Goal: Information Seeking & Learning: Learn about a topic

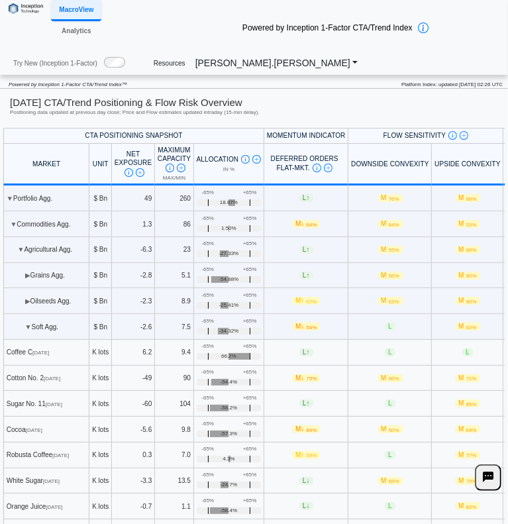
click at [70, 11] on link "MacroView" at bounding box center [76, 10] width 50 height 21
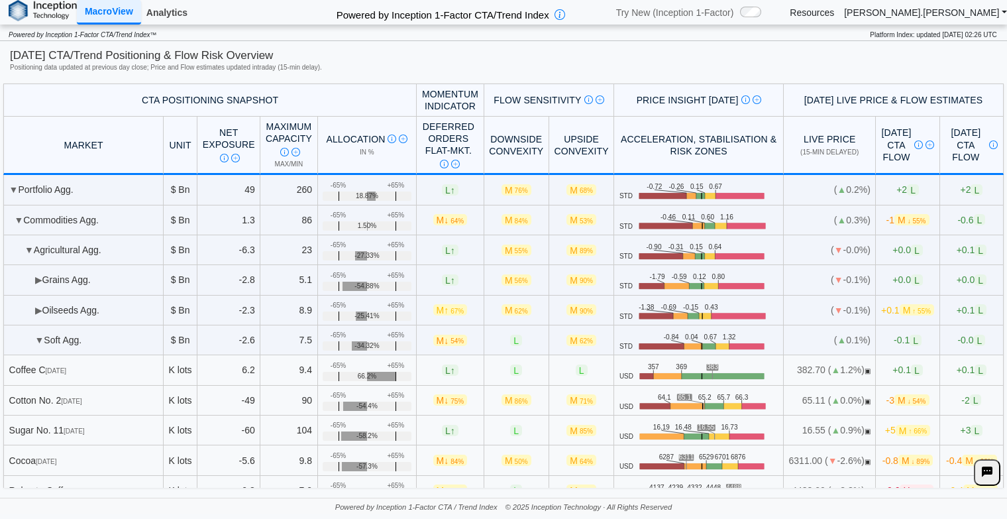
click at [162, 10] on link "Analytics" at bounding box center [167, 12] width 52 height 23
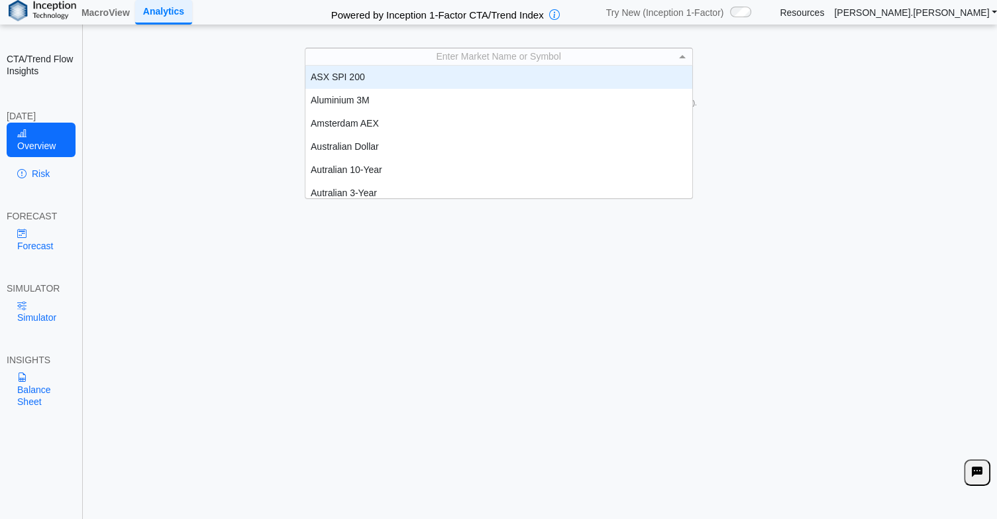
click at [373, 50] on div "Enter Market Name or Symbol" at bounding box center [499, 56] width 387 height 17
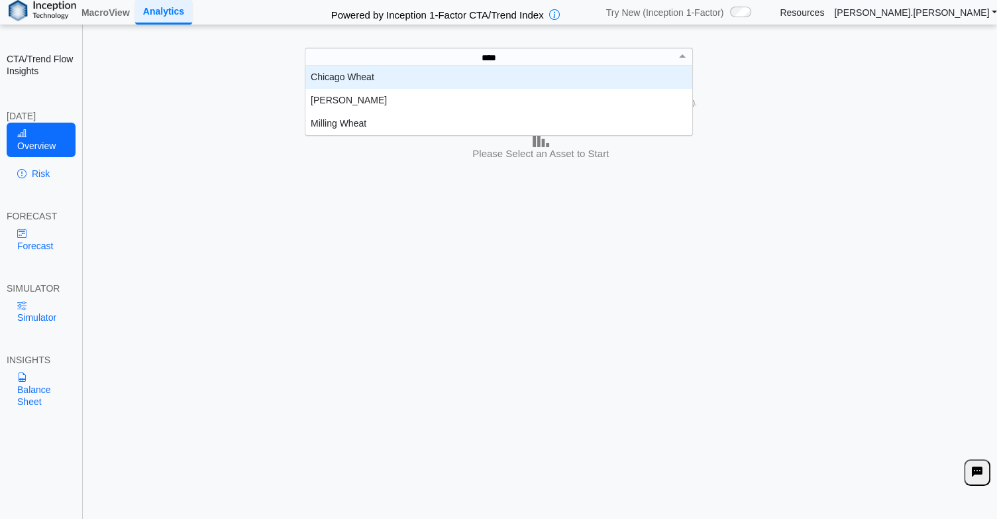
type input "*****"
click at [366, 74] on div "Chicago Wheat" at bounding box center [499, 77] width 387 height 23
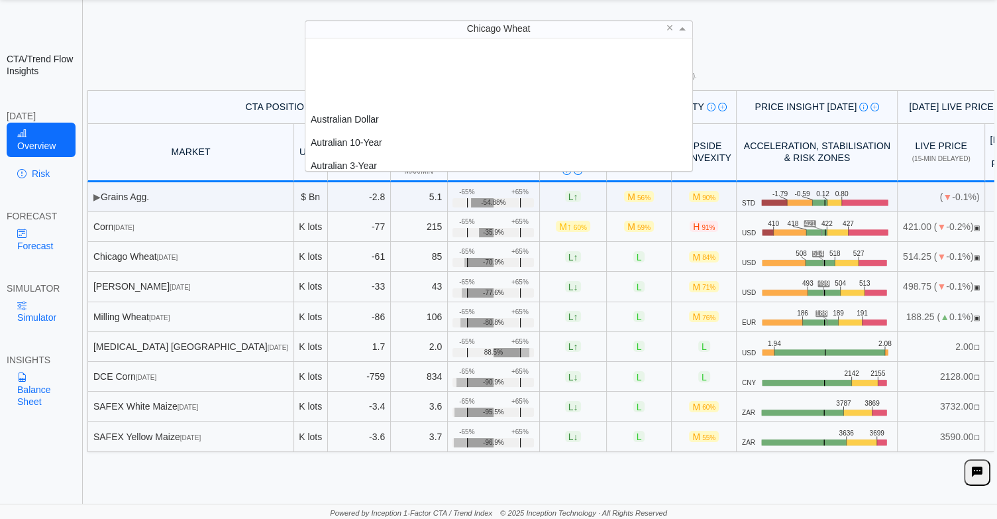
scroll to position [122, 377]
